Goal: Information Seeking & Learning: Learn about a topic

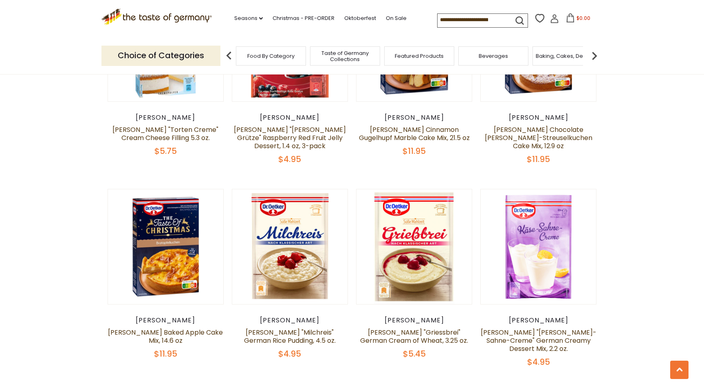
scroll to position [1108, 0]
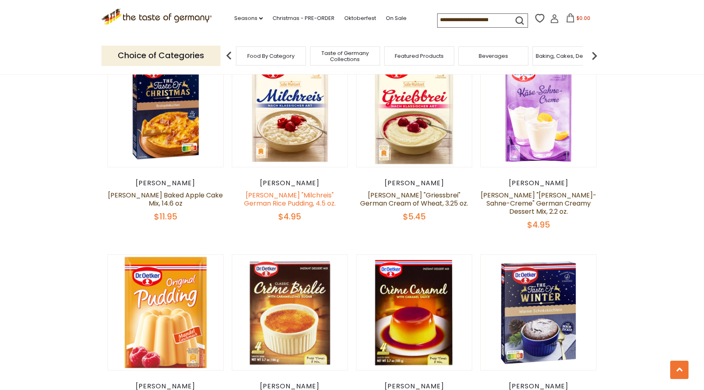
click at [281, 191] on link "[PERSON_NAME] "Milchreis" German Rice Pudding, 4.5 oz." at bounding box center [290, 200] width 92 height 18
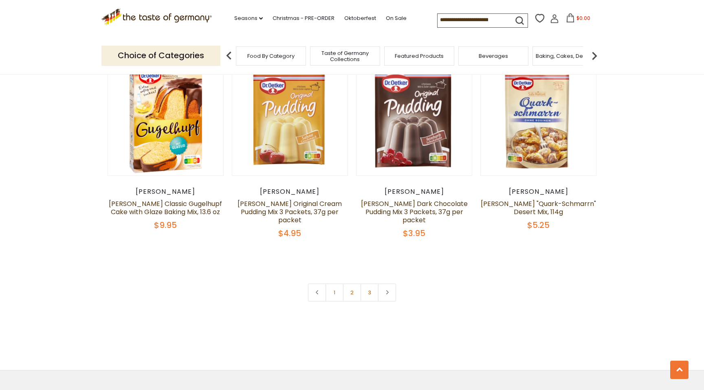
scroll to position [1507, 0]
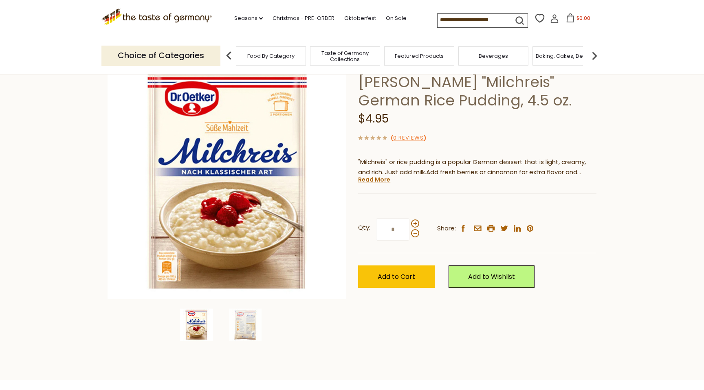
scroll to position [62, 0]
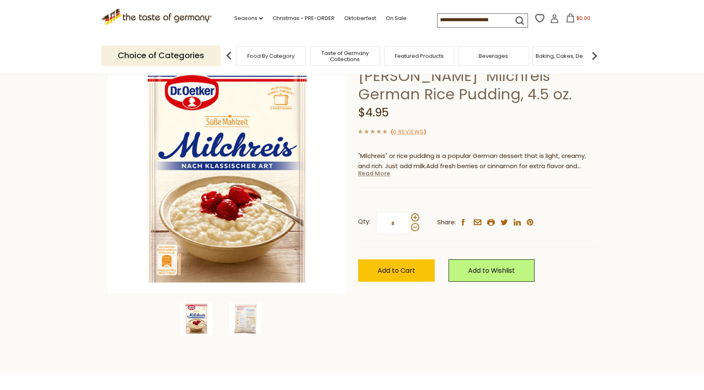
click at [373, 178] on link "Read More" at bounding box center [374, 173] width 32 height 8
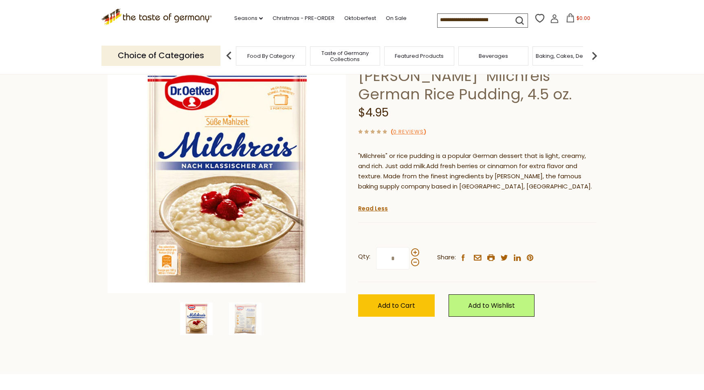
click at [373, 172] on p ""Milchreis" or rice pudding is a popular German dessert that is light, creamy, …" at bounding box center [477, 171] width 238 height 41
click at [368, 157] on span ""Milchreis" or rice pudding is a popular German dessert that is light, creamy, …" at bounding box center [472, 160] width 228 height 19
copy span "Milchreis"
